Goal: Task Accomplishment & Management: Manage account settings

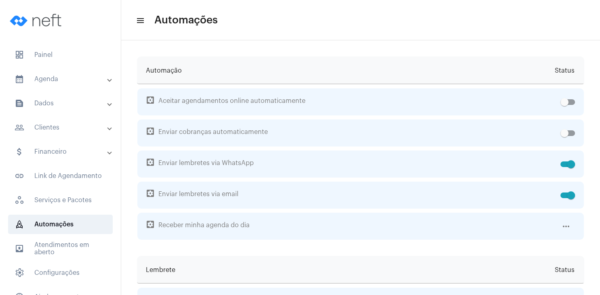
click at [55, 100] on mat-panel-title "text_snippet_outlined Dados" at bounding box center [61, 104] width 93 height 10
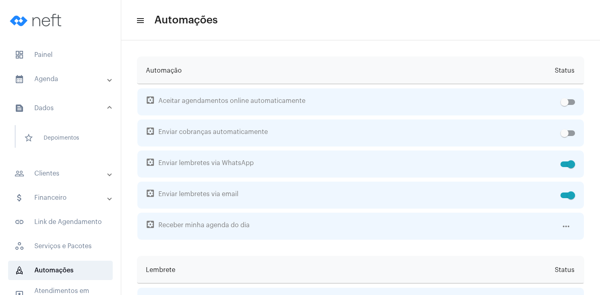
click at [61, 175] on mat-panel-title "people_outline Clientes" at bounding box center [61, 174] width 93 height 10
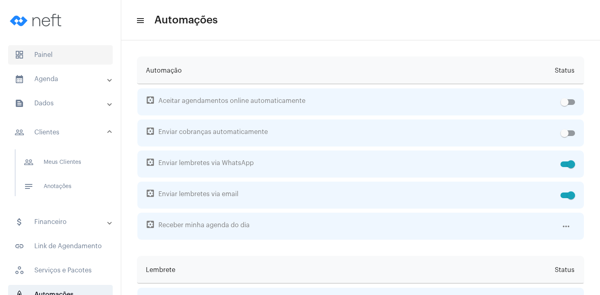
click at [58, 59] on span "dashboard Painel" at bounding box center [60, 54] width 105 height 19
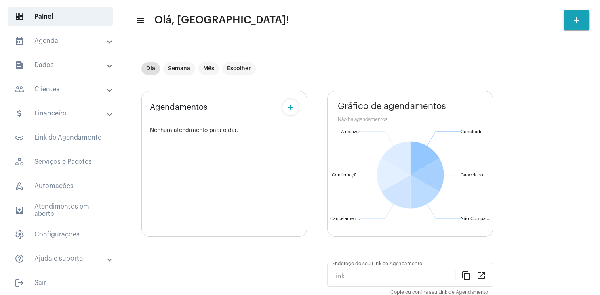
type input "[URL][DOMAIN_NAME]"
click at [62, 186] on span "rocket_outlined Automações" at bounding box center [60, 185] width 105 height 19
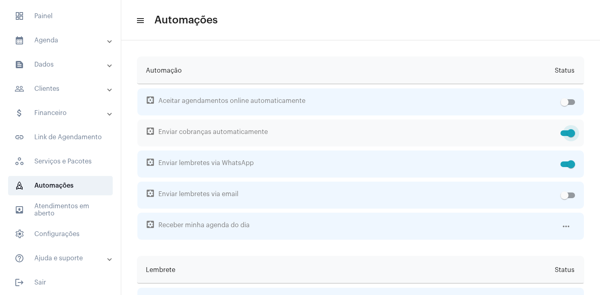
click at [565, 134] on span at bounding box center [567, 133] width 15 height 6
click at [564, 136] on input "checkbox" at bounding box center [564, 136] width 0 height 0
checkbox input "false"
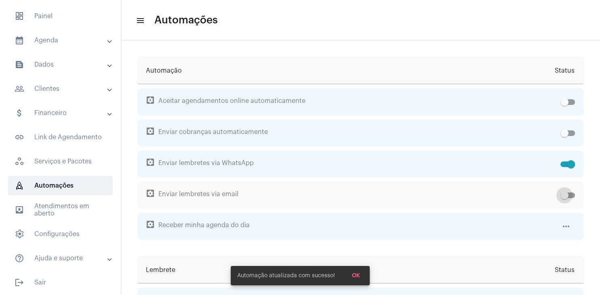
click at [573, 197] on span at bounding box center [567, 196] width 15 height 6
click at [564, 198] on input "checkbox" at bounding box center [564, 198] width 0 height 0
checkbox input "true"
